Goal: Information Seeking & Learning: Learn about a topic

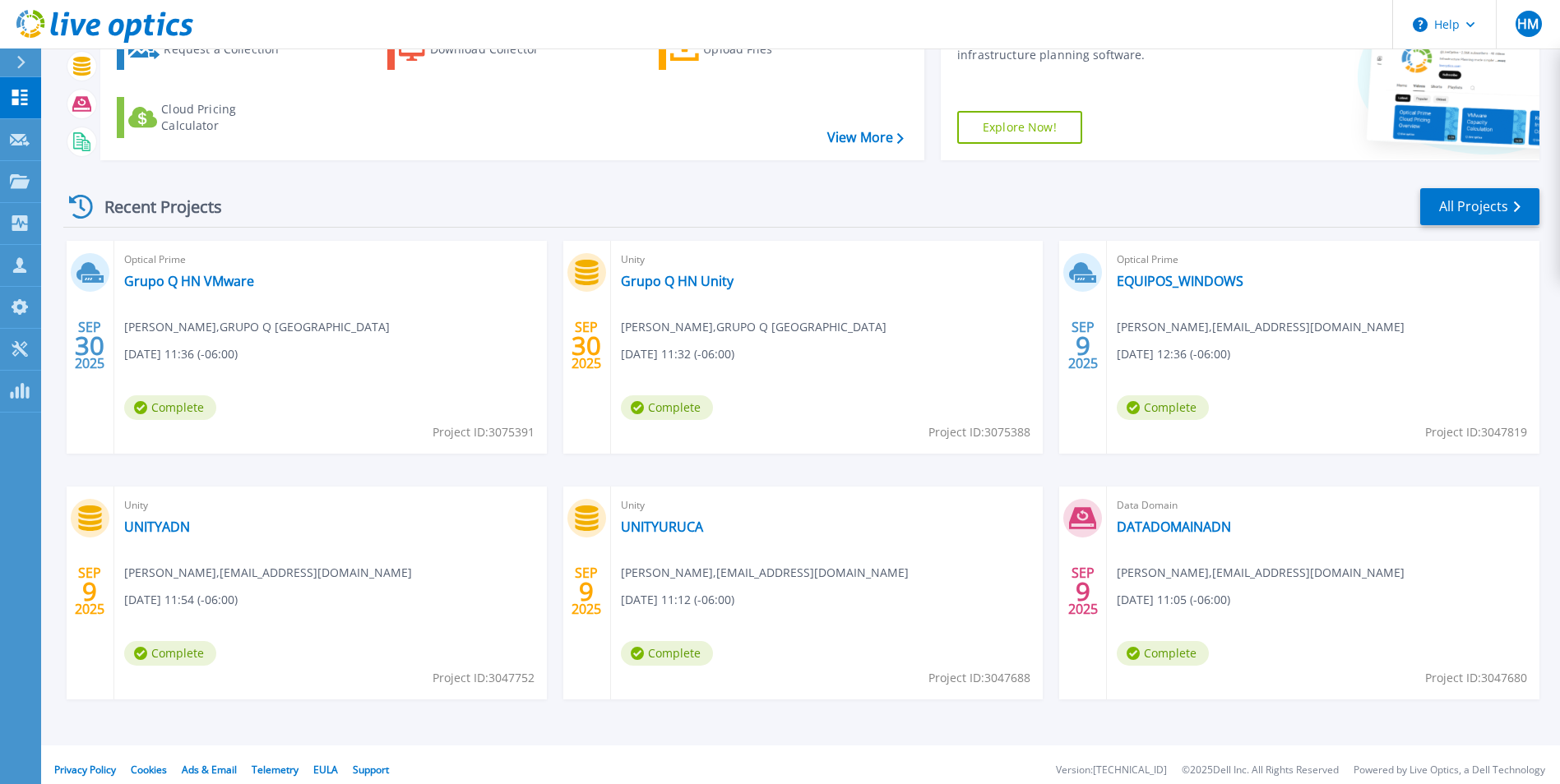
scroll to position [126, 0]
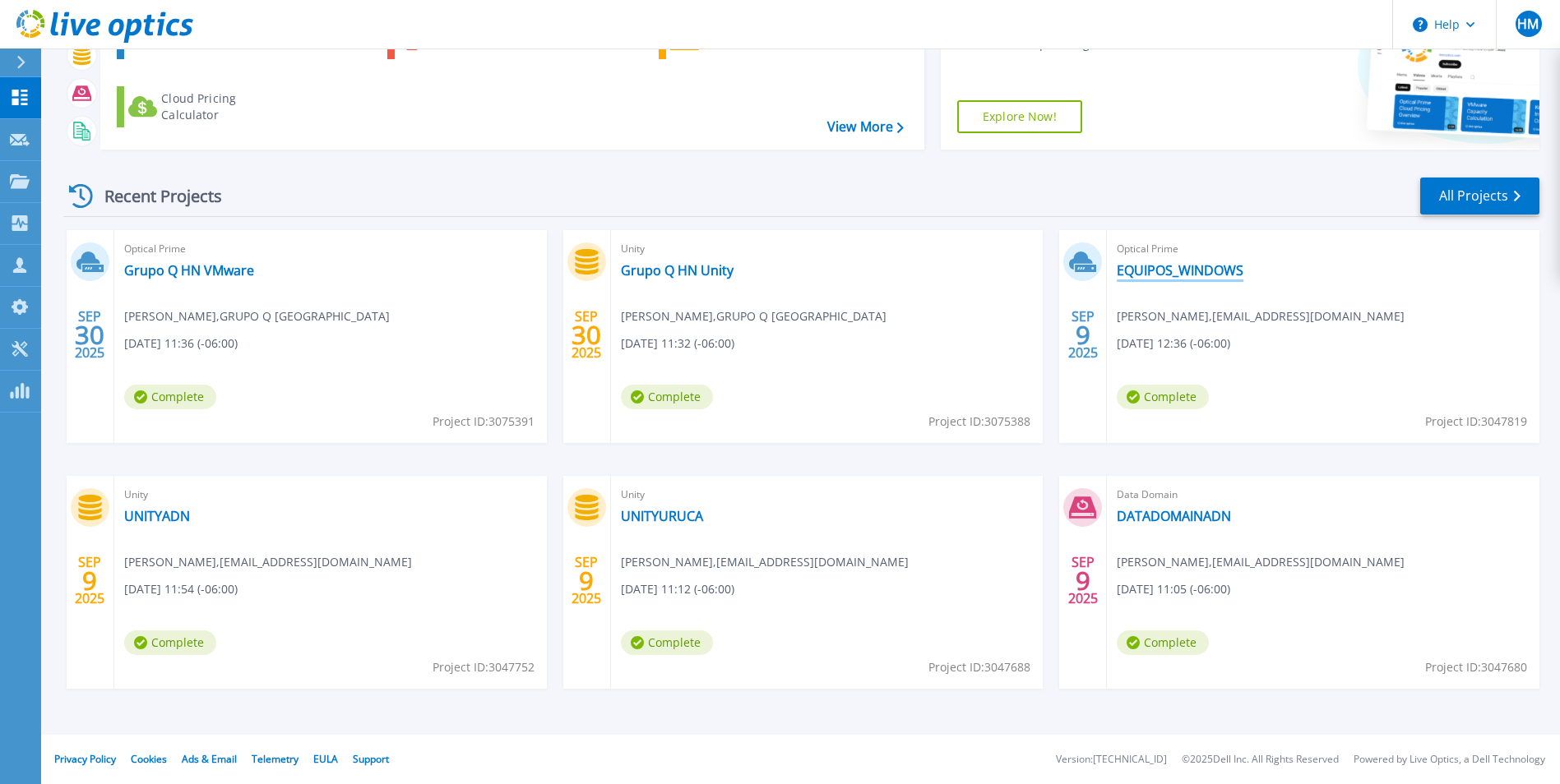
click at [1148, 276] on link "EQUIPOS_WINDOWS" at bounding box center [1179, 270] width 126 height 16
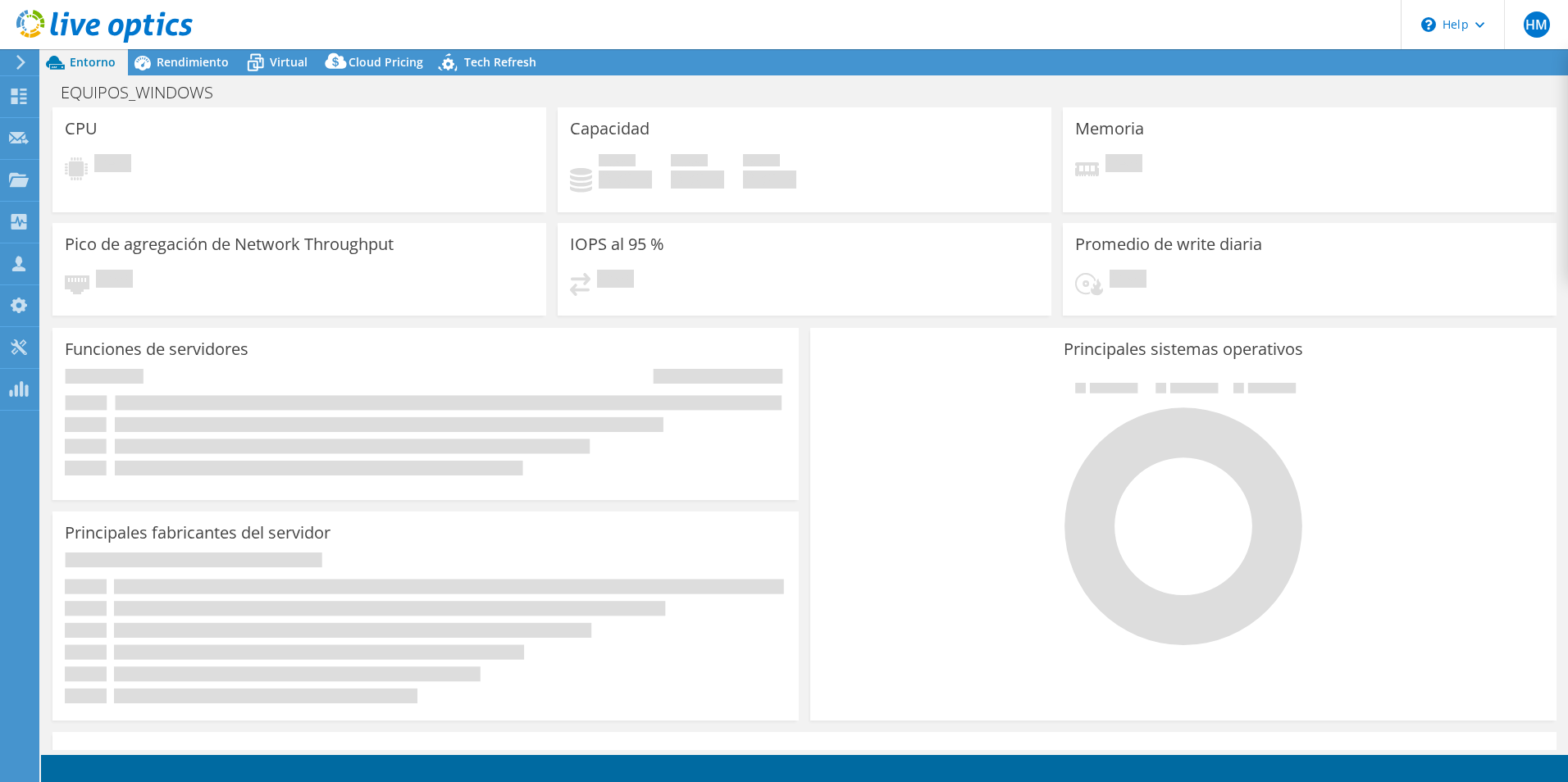
select select "USD"
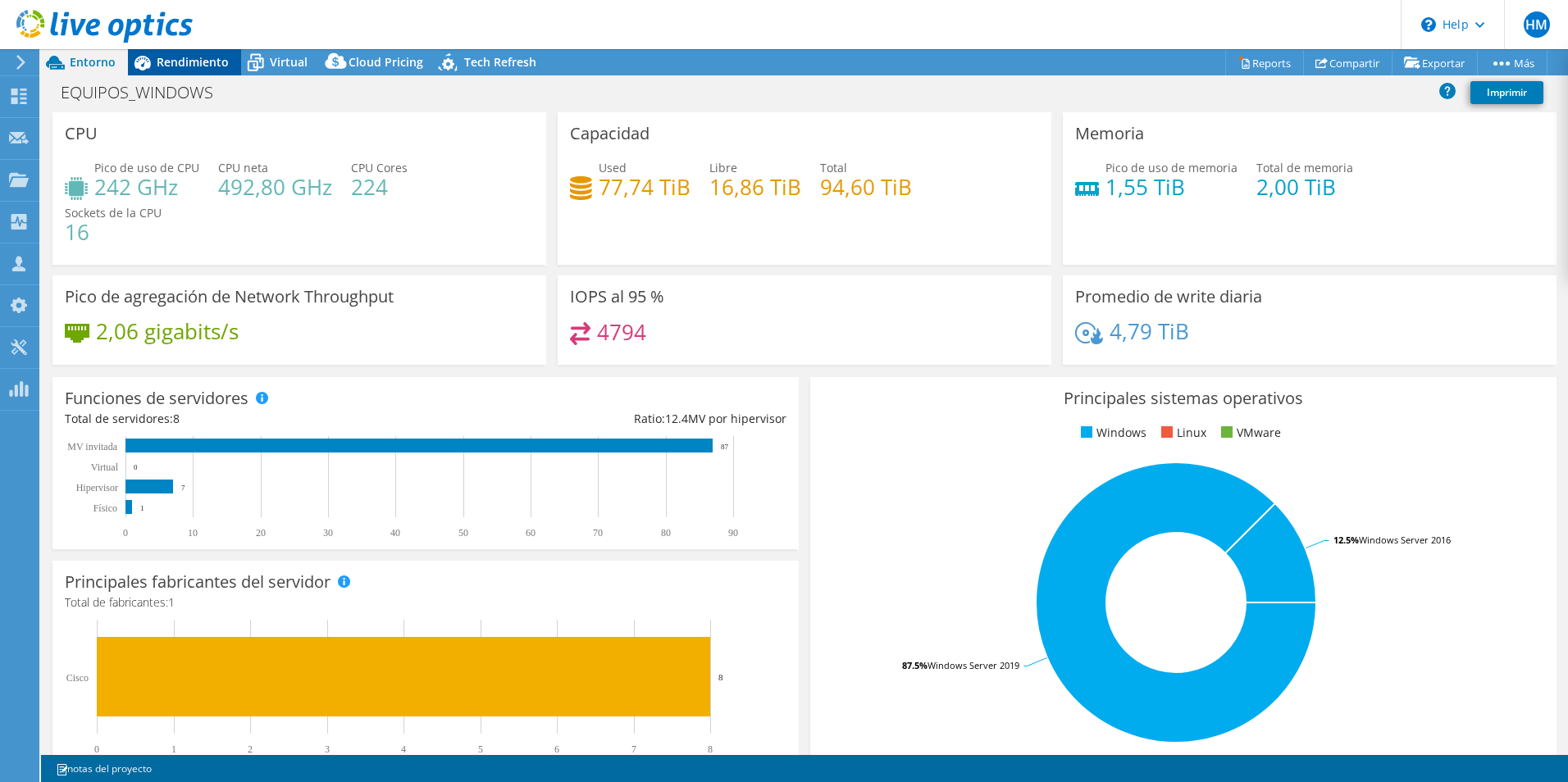
click at [201, 58] on span "Rendimiento" at bounding box center [192, 62] width 72 height 15
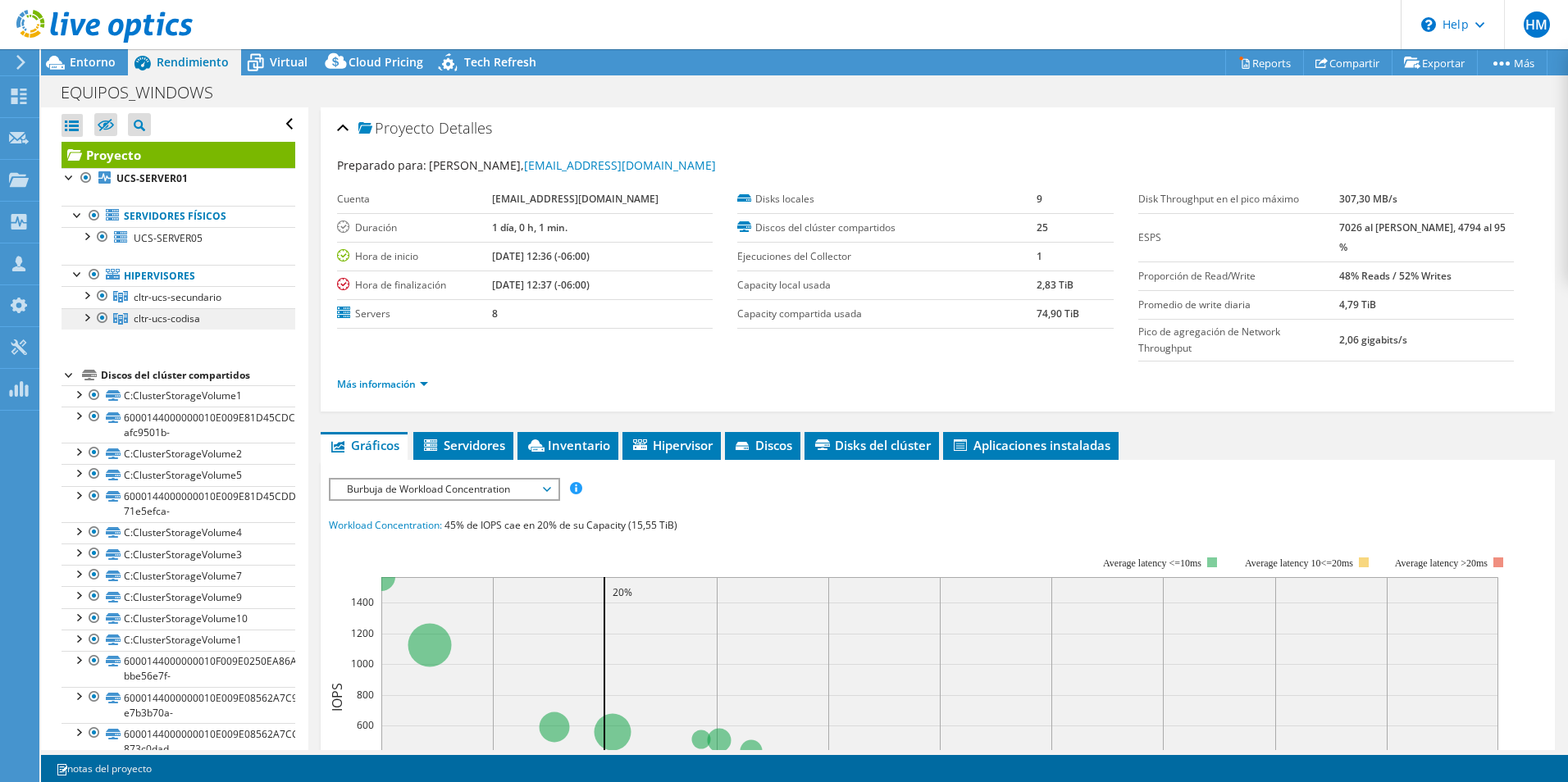
click at [158, 320] on span "cltr-ucs-codisa" at bounding box center [167, 318] width 66 height 14
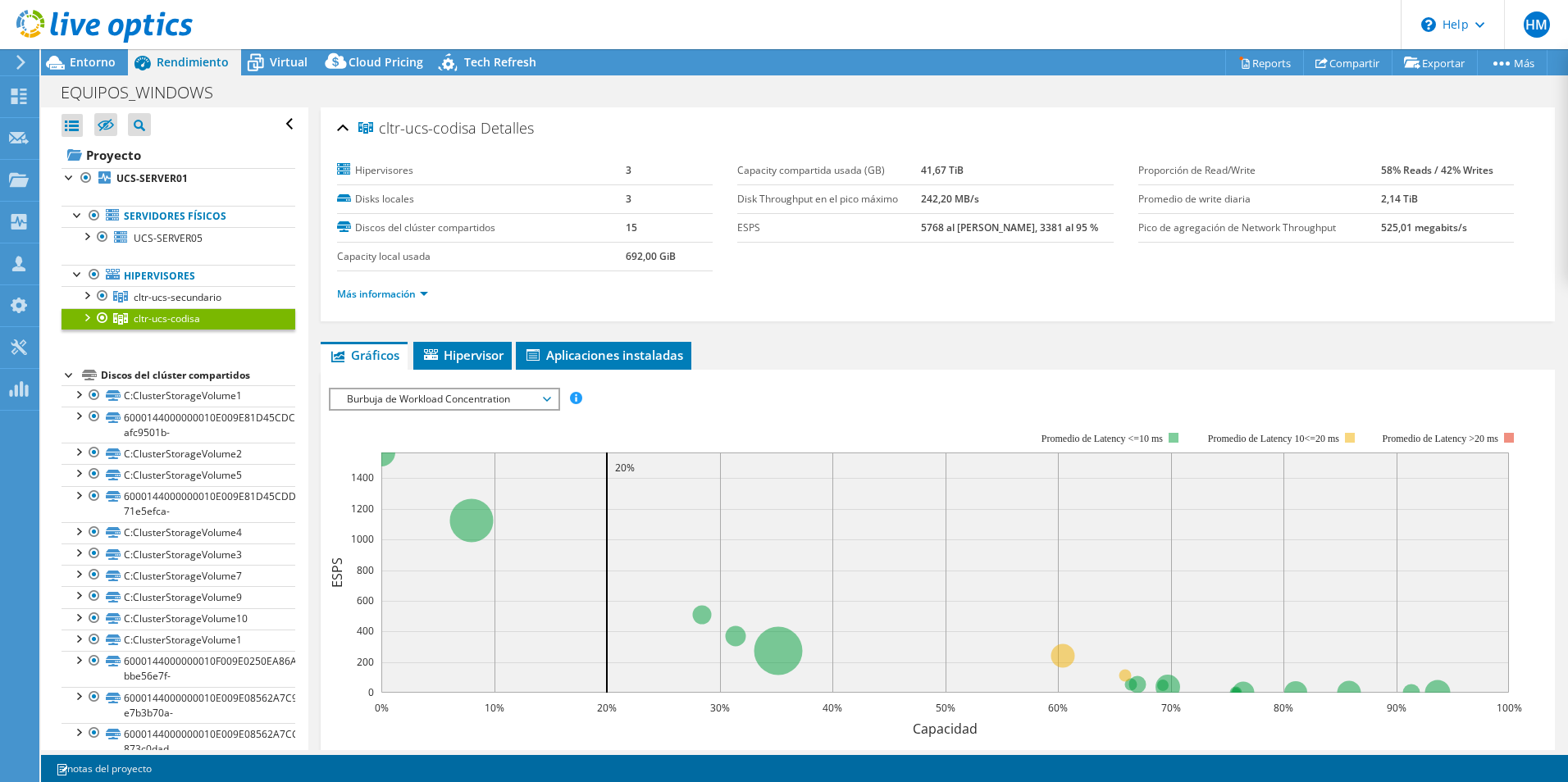
click at [446, 391] on span "Burbuja de Workload Concentration" at bounding box center [444, 399] width 211 height 20
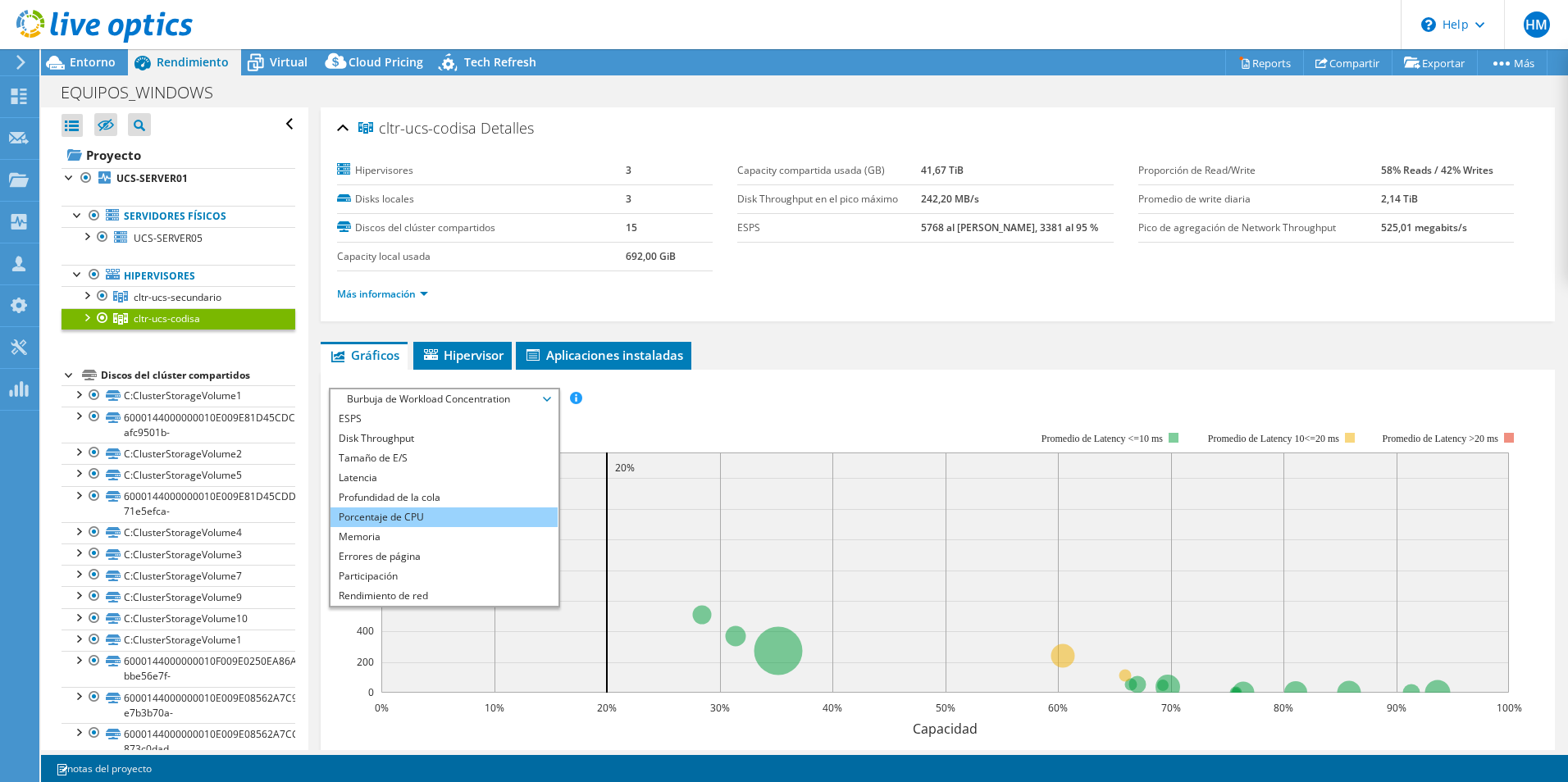
click at [419, 520] on li "Porcentaje de CPU" at bounding box center [444, 517] width 227 height 20
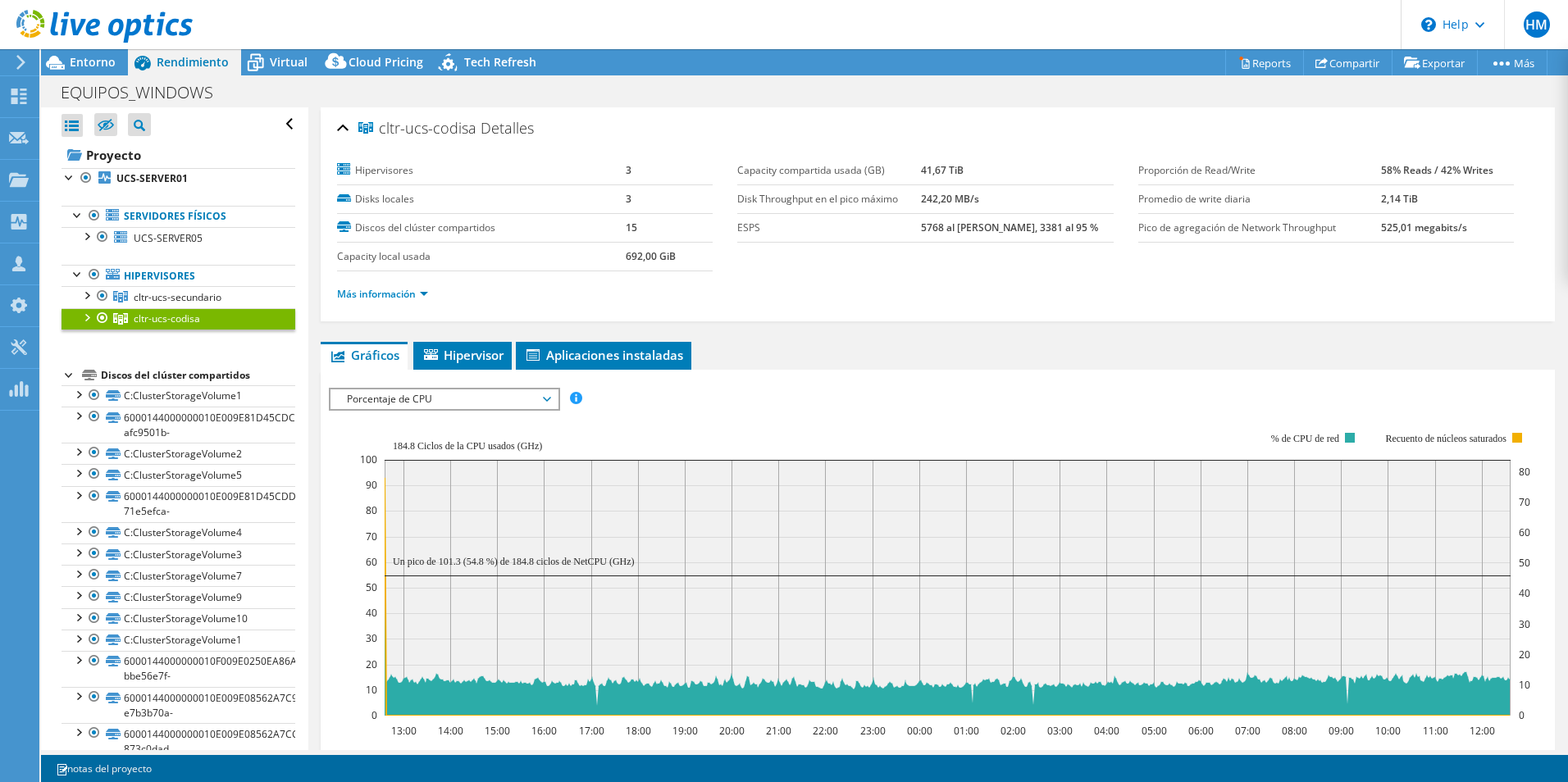
click at [413, 406] on span "Porcentaje de CPU" at bounding box center [444, 399] width 211 height 20
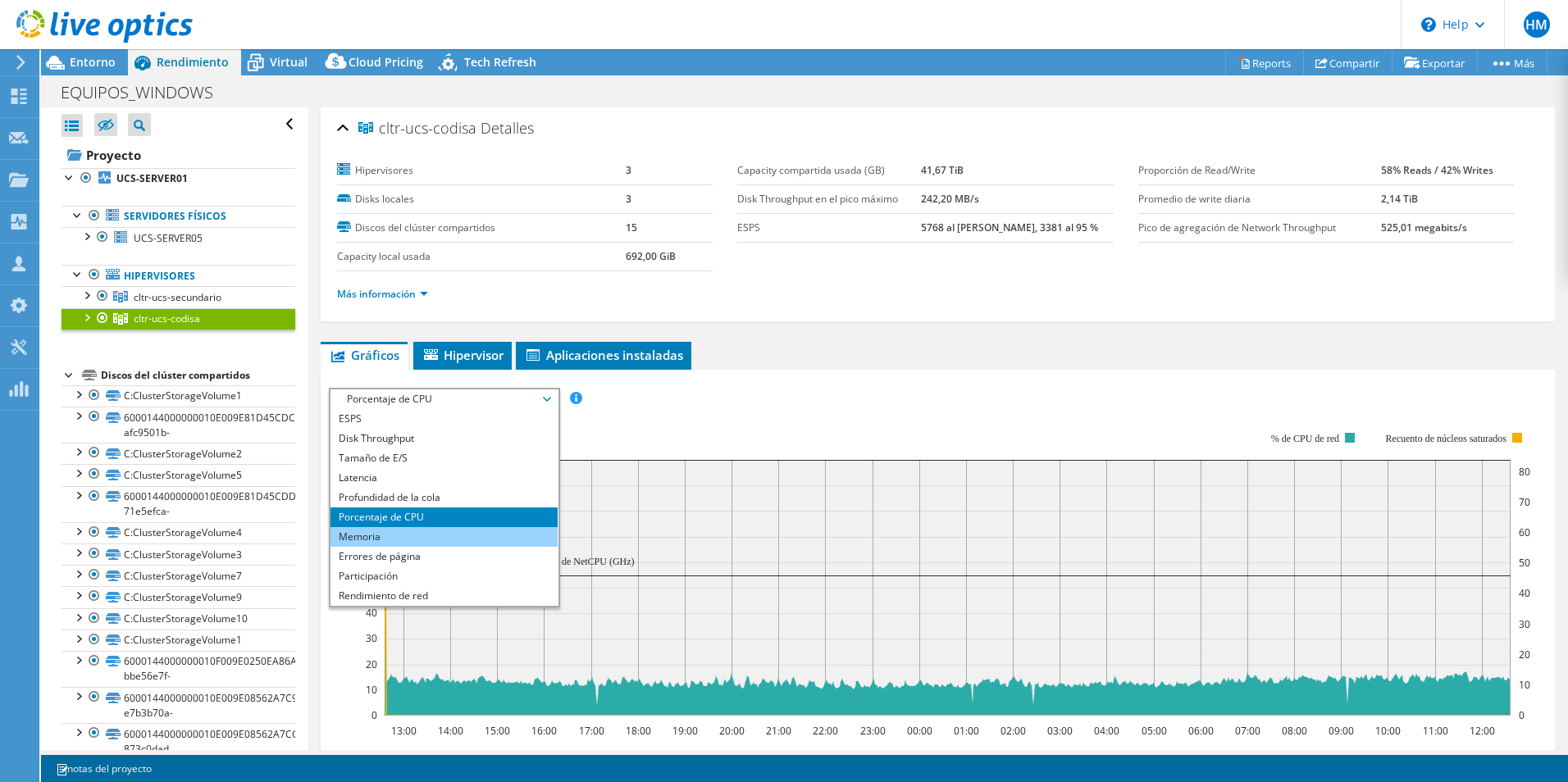
click at [403, 528] on li "Memoria" at bounding box center [444, 537] width 227 height 20
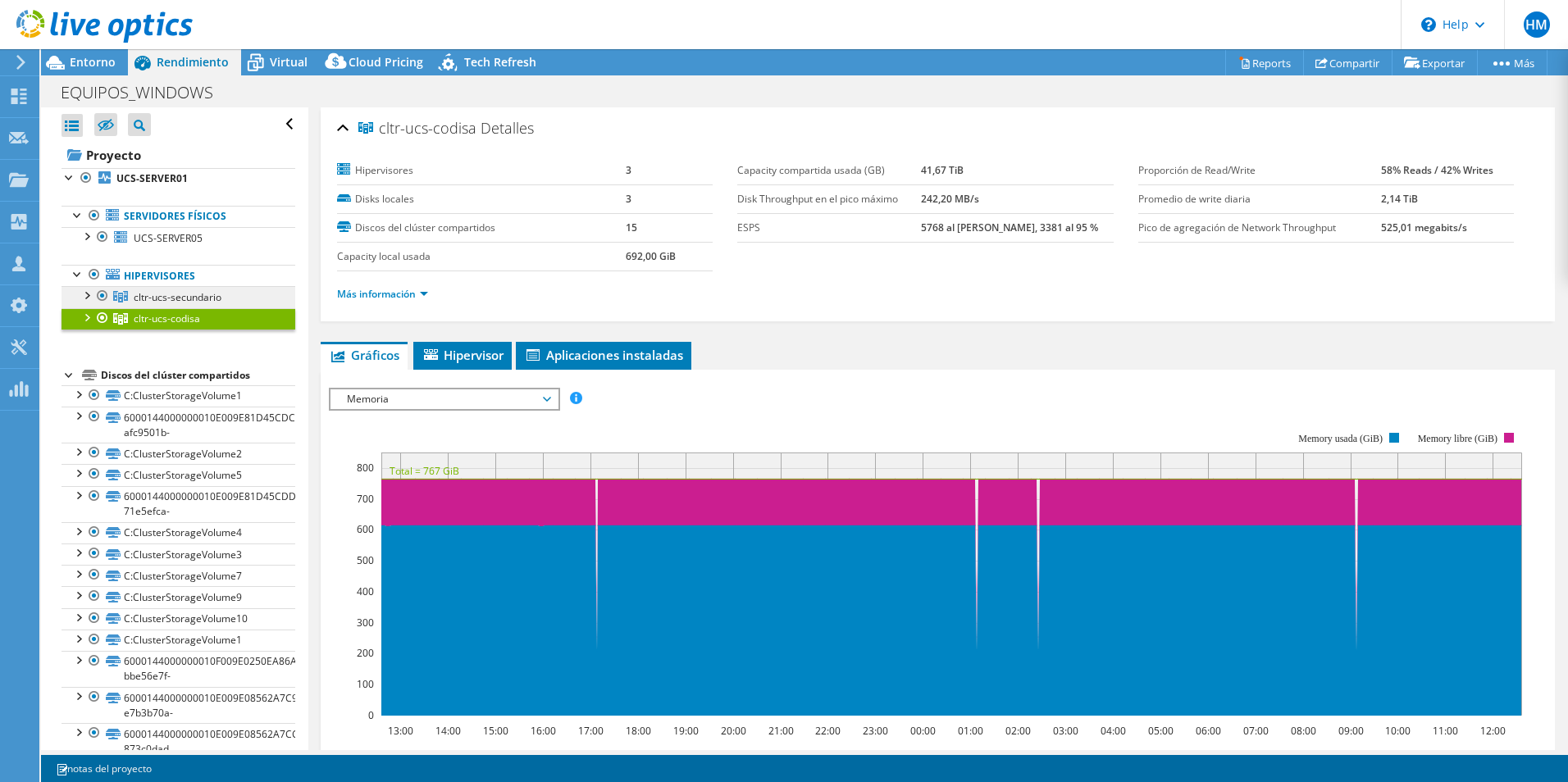
click at [154, 299] on span "cltr-ucs-secundario" at bounding box center [177, 297] width 88 height 14
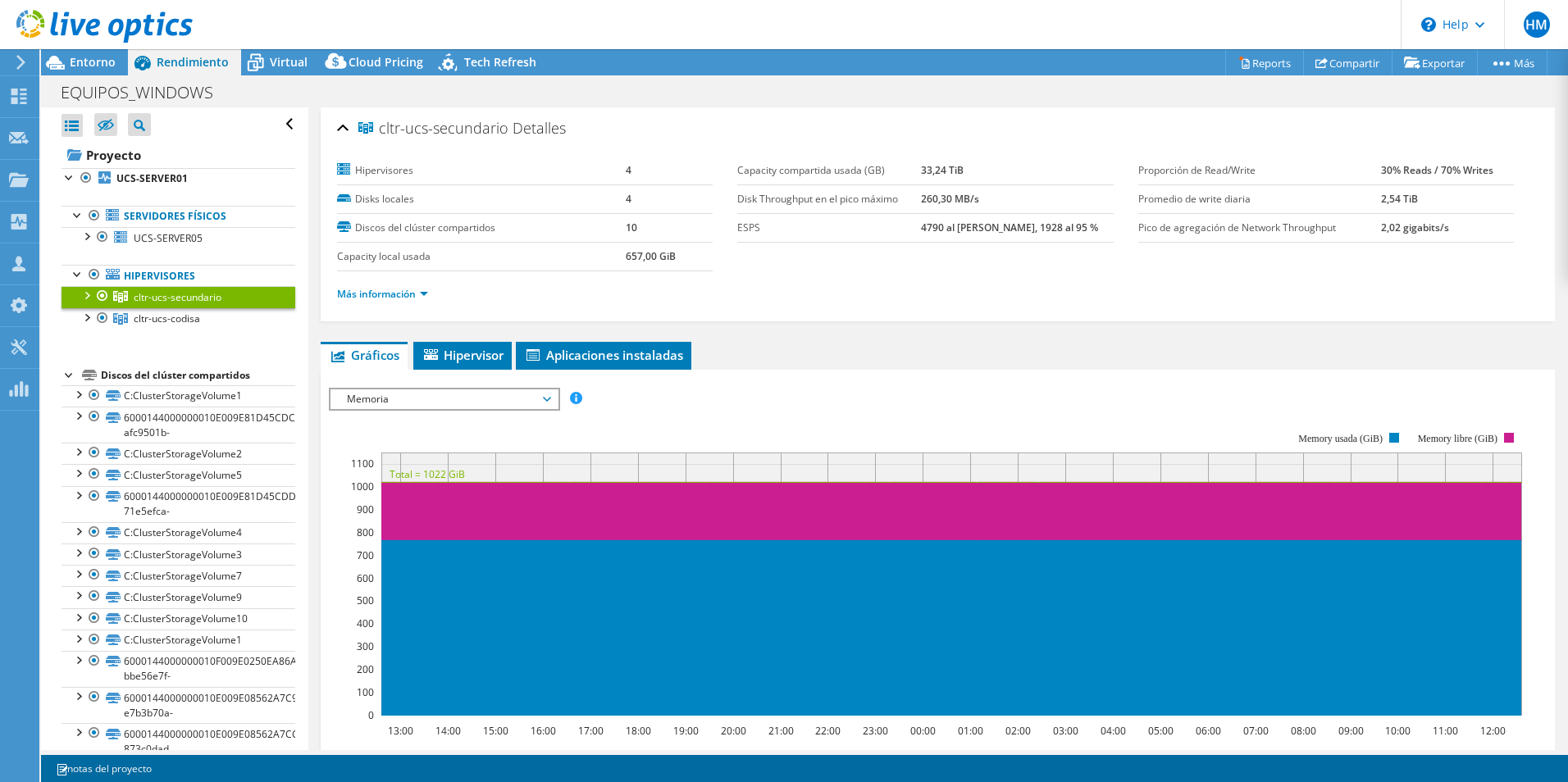
click at [438, 400] on span "Memoria" at bounding box center [444, 399] width 211 height 20
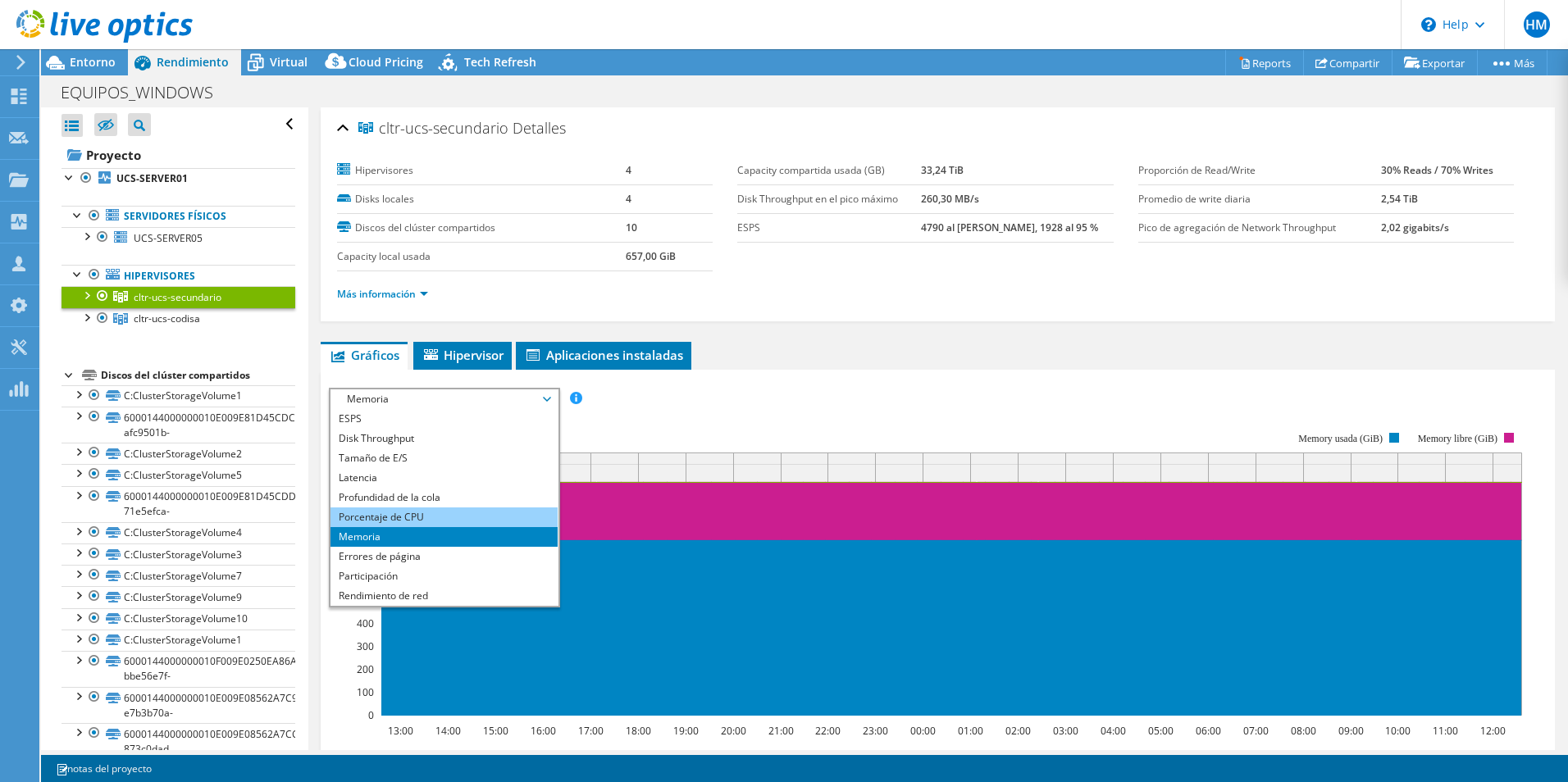
click at [429, 516] on li "Porcentaje de CPU" at bounding box center [444, 517] width 227 height 20
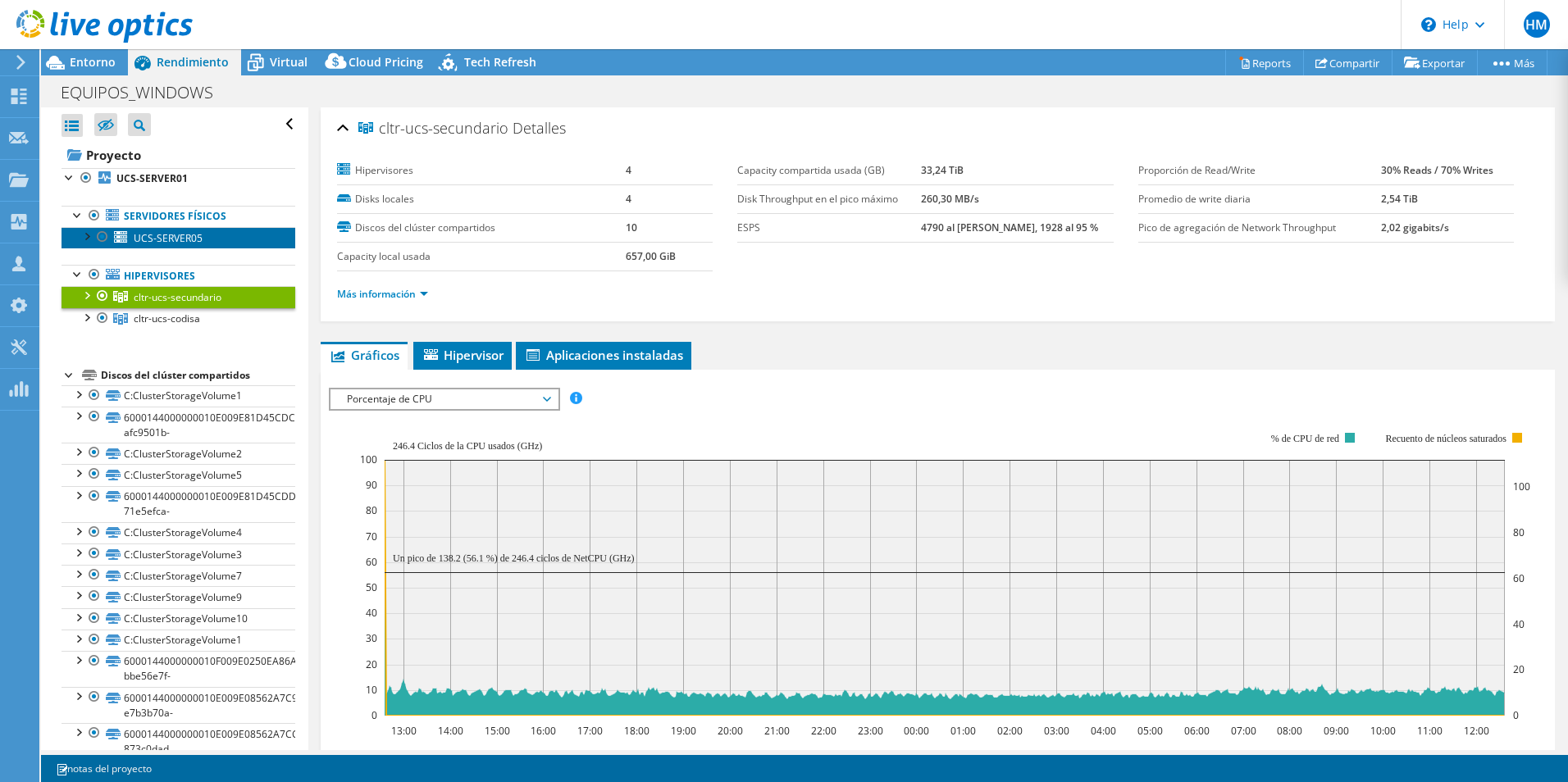
click at [165, 247] on link "UCS-SERVER05" at bounding box center [178, 237] width 234 height 21
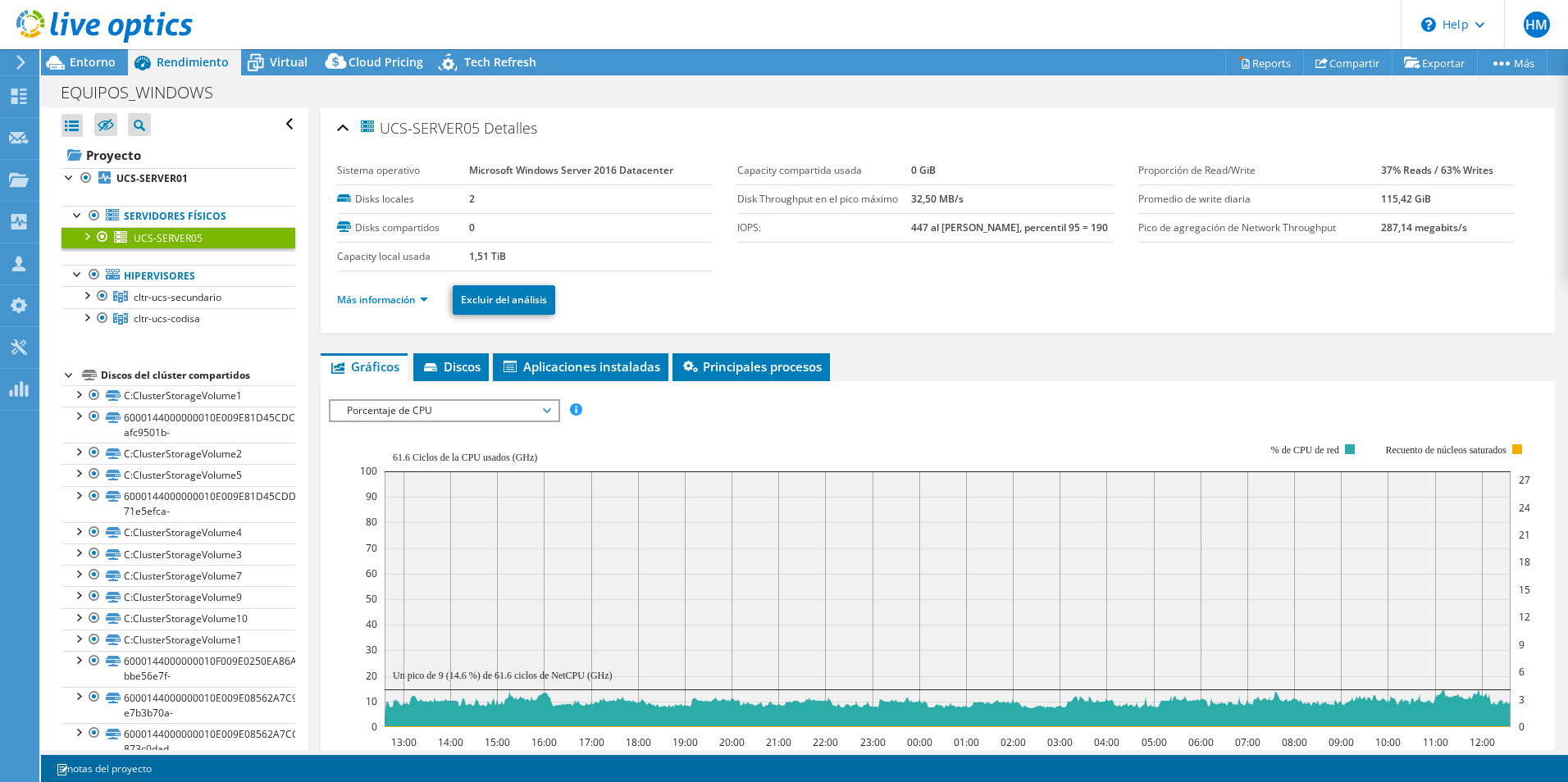
click at [450, 413] on span "Porcentaje de CPU" at bounding box center [444, 410] width 211 height 20
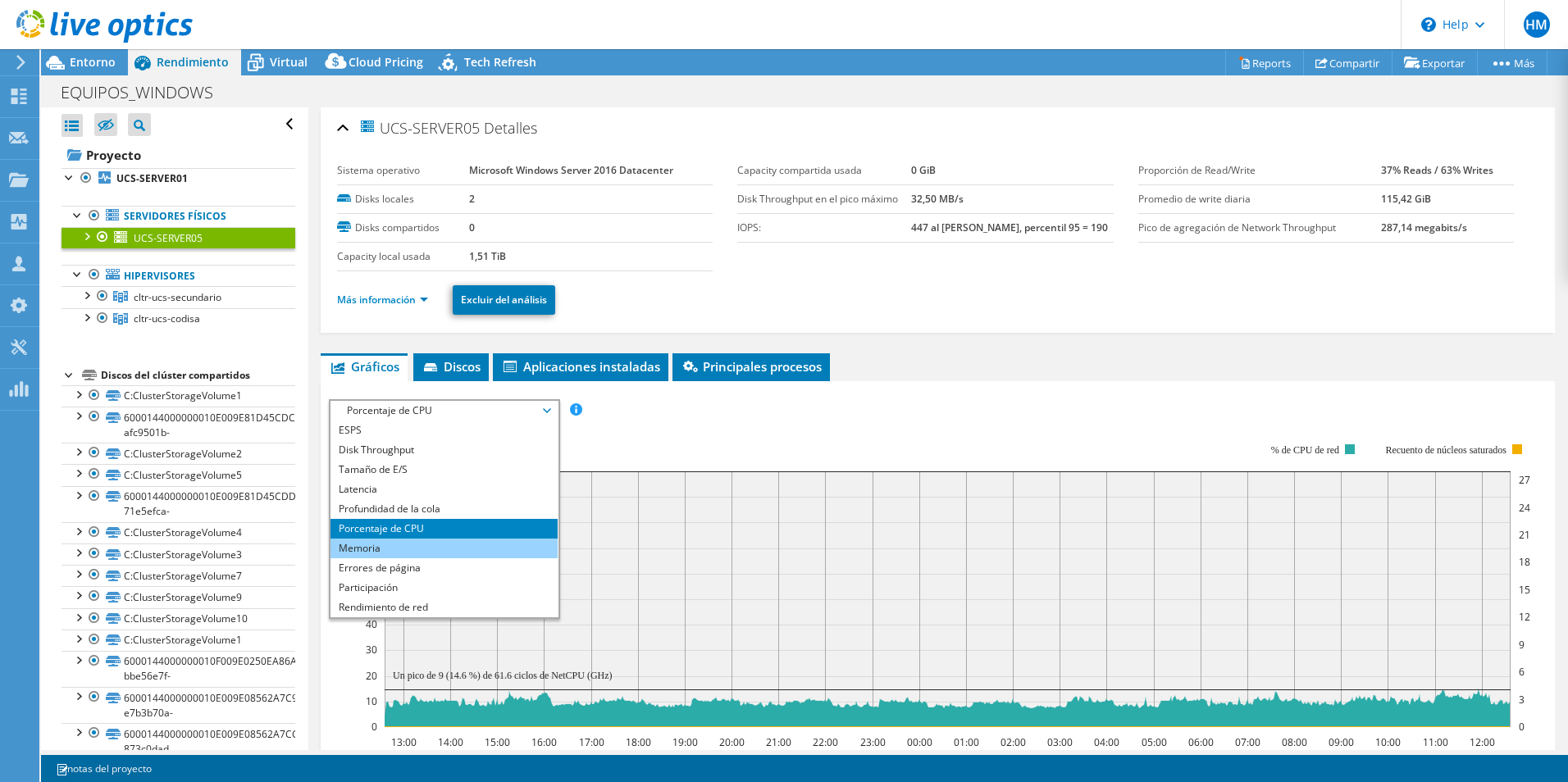
click at [415, 552] on li "Memoria" at bounding box center [444, 548] width 227 height 20
